Goal: Task Accomplishment & Management: Use online tool/utility

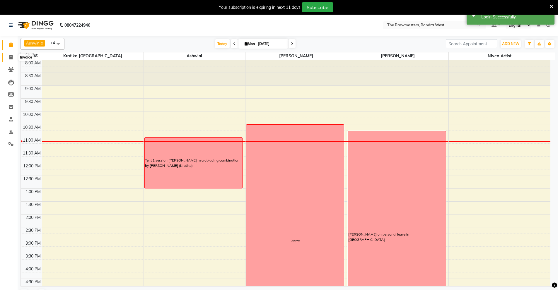
click at [10, 57] on icon at bounding box center [10, 57] width 3 height 4
select select "6949"
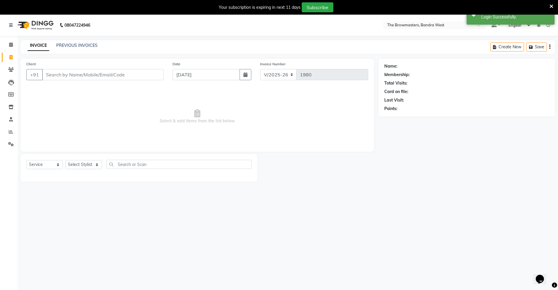
select select "package"
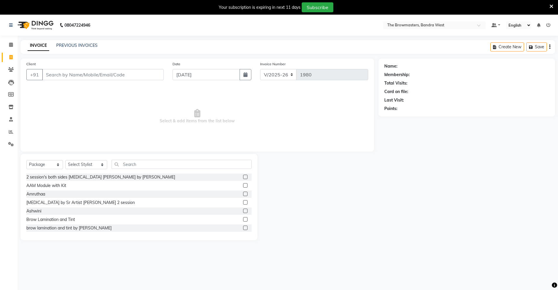
click at [61, 76] on input "Client" at bounding box center [103, 74] width 122 height 11
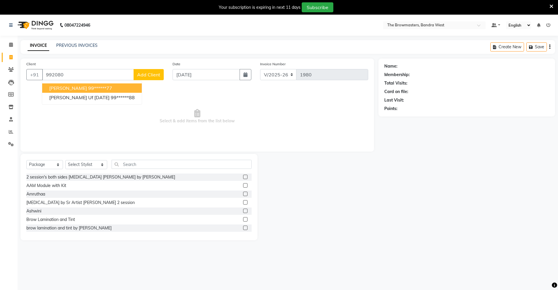
type input "992080"
